Goal: Transaction & Acquisition: Purchase product/service

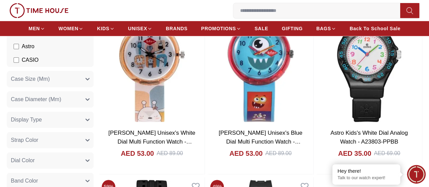
scroll to position [204, 0]
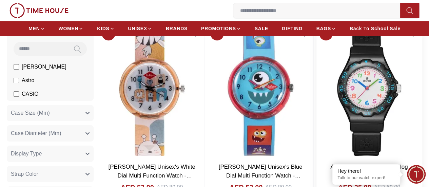
click at [352, 94] on img at bounding box center [370, 91] width 106 height 134
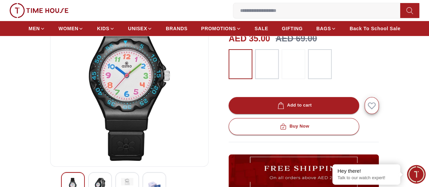
scroll to position [102, 0]
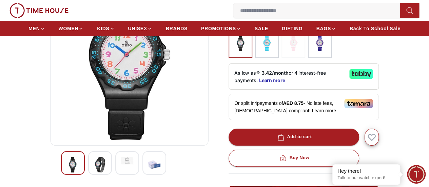
click at [94, 172] on img at bounding box center [100, 165] width 12 height 16
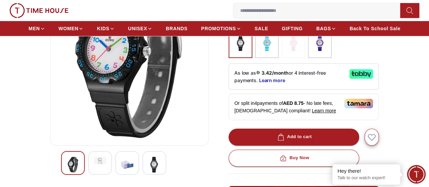
click at [121, 172] on img at bounding box center [127, 165] width 12 height 16
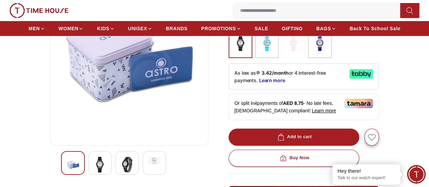
click at [148, 164] on img at bounding box center [154, 160] width 12 height 7
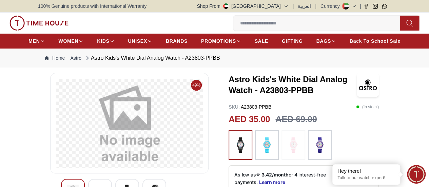
scroll to position [0, 0]
click at [261, 155] on img at bounding box center [267, 144] width 17 height 23
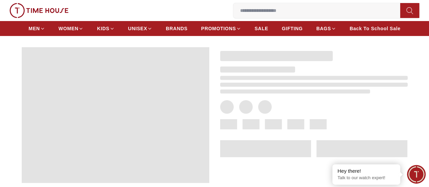
scroll to position [34, 0]
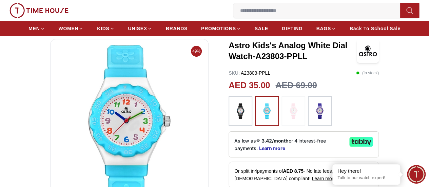
click at [319, 118] on img at bounding box center [320, 110] width 17 height 23
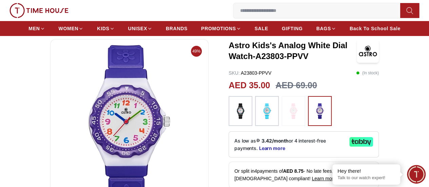
click at [285, 123] on img at bounding box center [293, 110] width 17 height 23
